Goal: Use online tool/utility: Utilize a website feature to perform a specific function

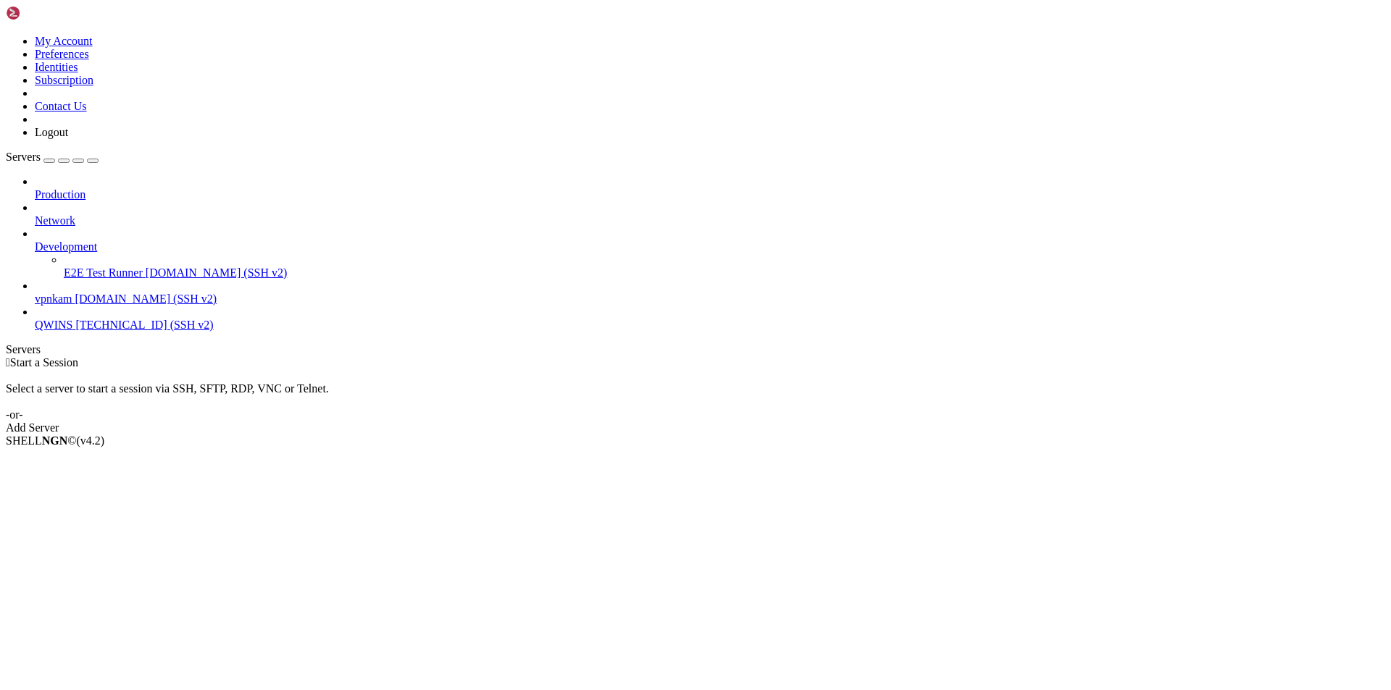
click at [75, 293] on span "[DOMAIN_NAME] (SSH v2)" at bounding box center [146, 299] width 142 height 12
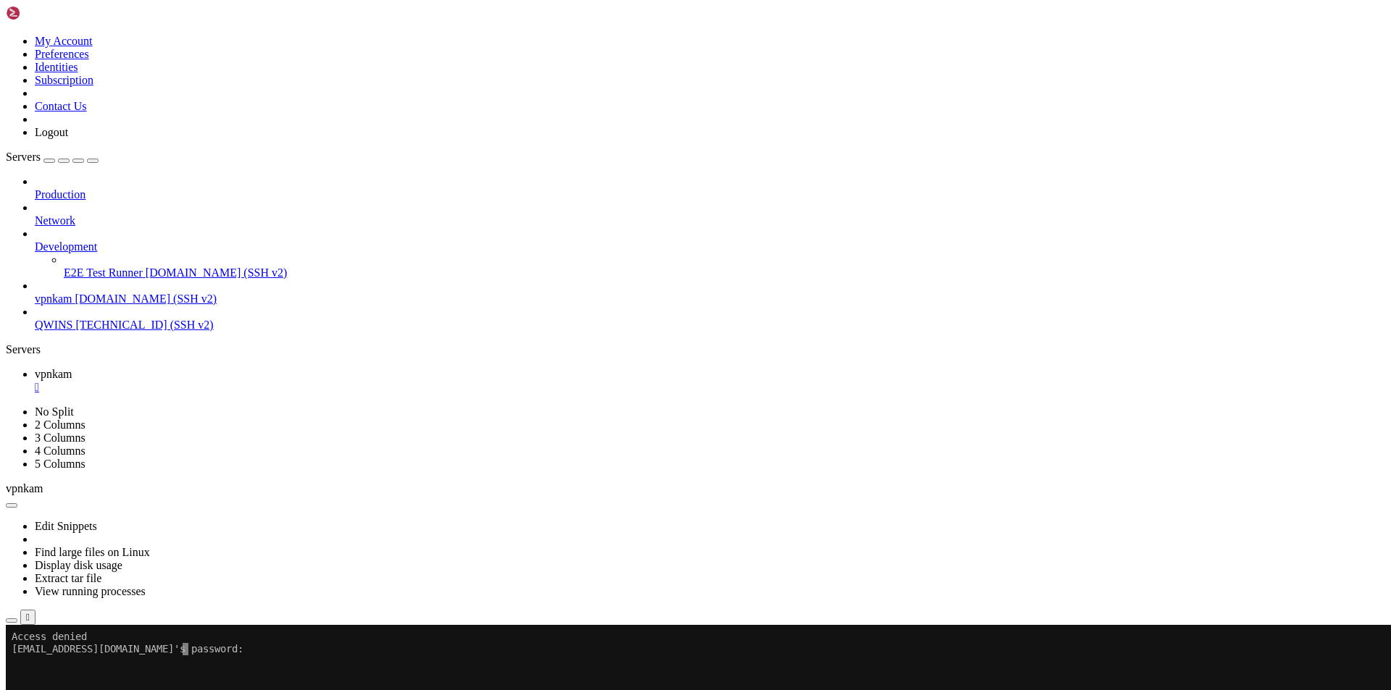
click at [12, 625] on div at bounding box center [9, 625] width 6 height 0
click at [198, 650] on x-row "[EMAIL_ADDRESS][DOMAIN_NAME]'s password:" at bounding box center [610, 649] width 1197 height 12
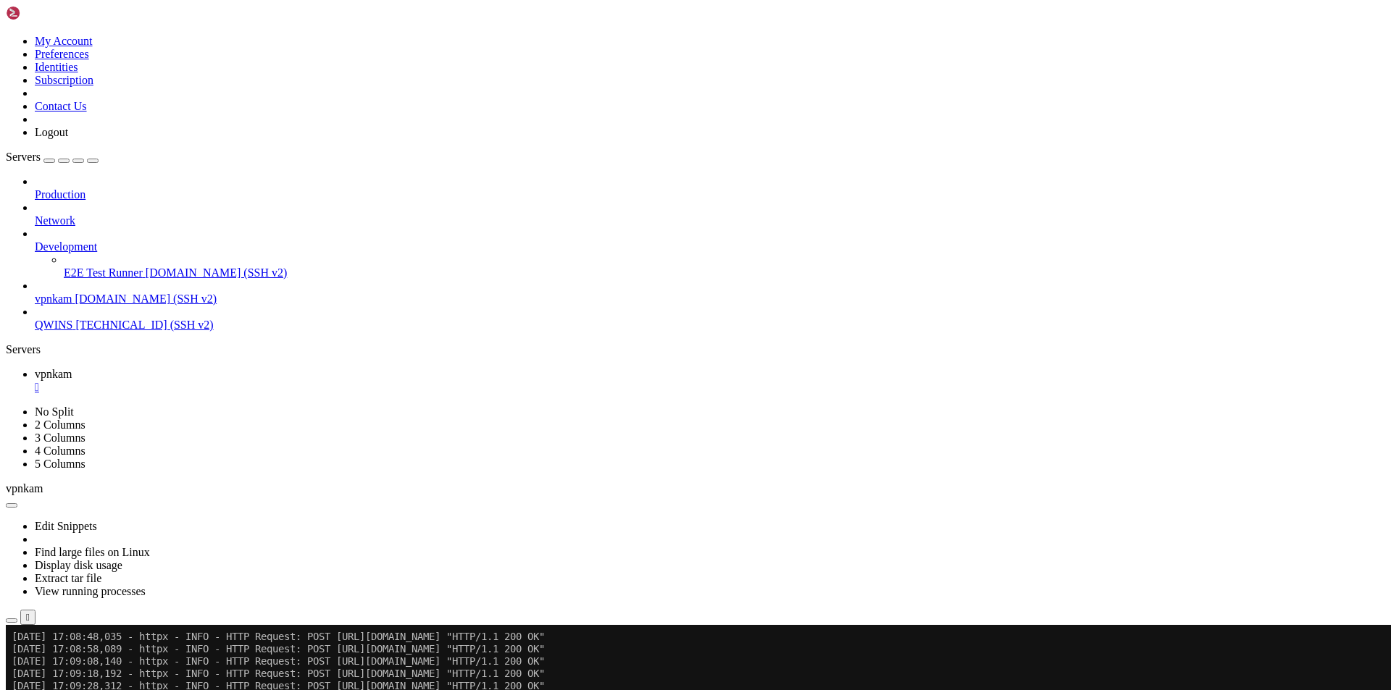
scroll to position [1293, 0]
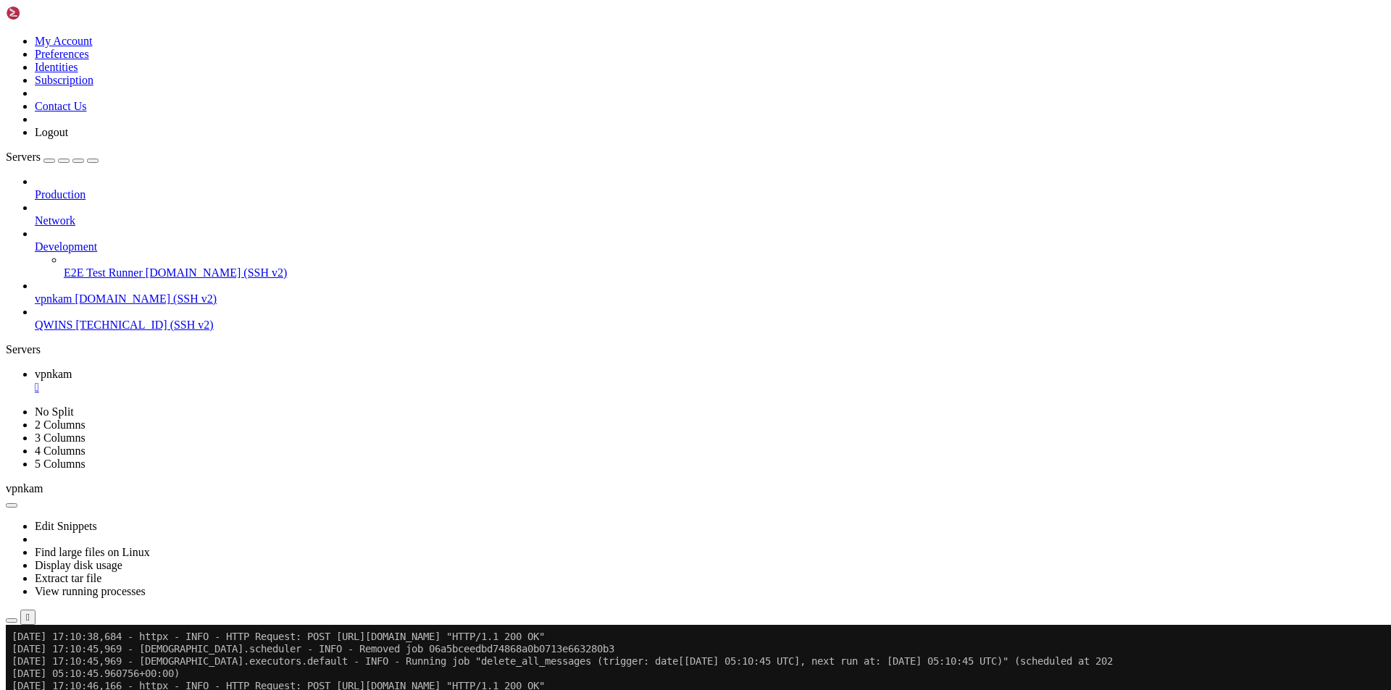
scroll to position [1638, 0]
